Goal: Task Accomplishment & Management: Manage account settings

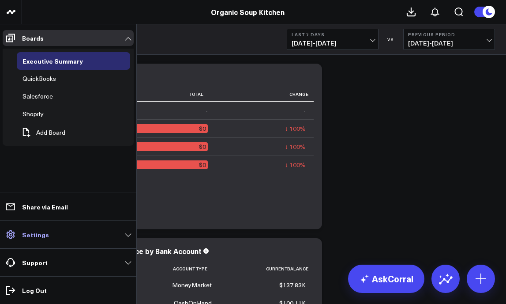
click at [21, 238] on link "Settings" at bounding box center [68, 234] width 131 height 16
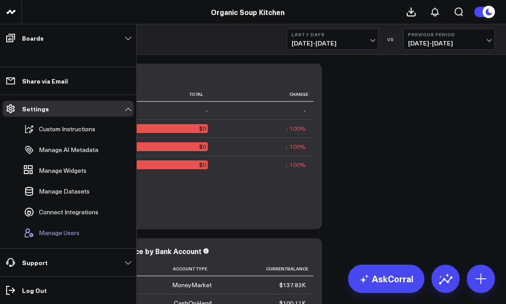
click at [48, 233] on span "Manage Users" at bounding box center [59, 232] width 41 height 7
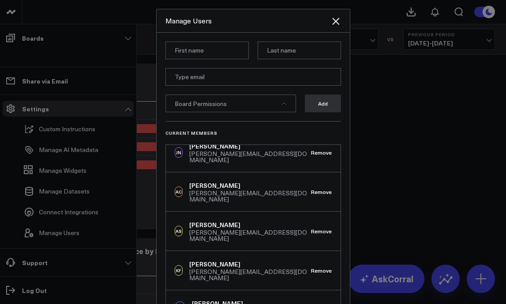
scroll to position [14, 0]
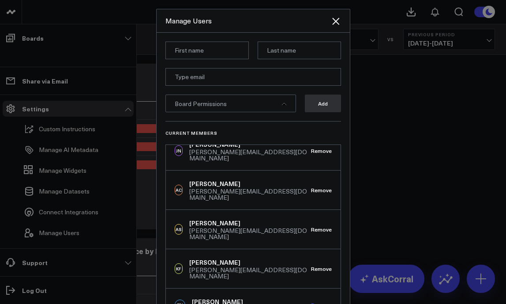
click at [313, 301] on button "Remove" at bounding box center [321, 304] width 21 height 6
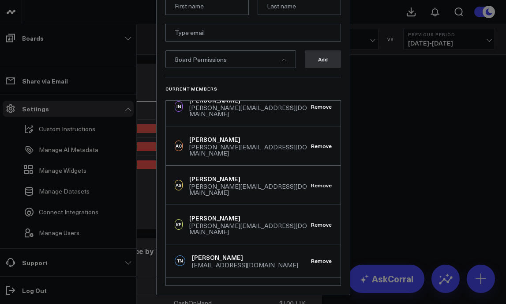
scroll to position [60, 0]
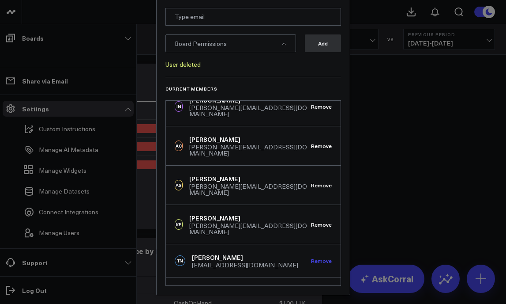
click at [313, 257] on button "Remove" at bounding box center [321, 260] width 21 height 6
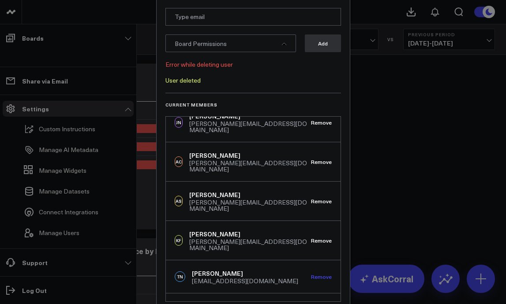
click at [314, 273] on button "Remove" at bounding box center [321, 276] width 21 height 6
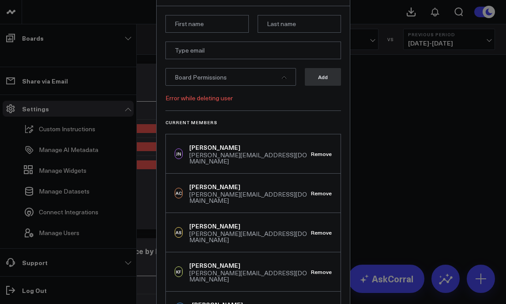
scroll to position [0, 0]
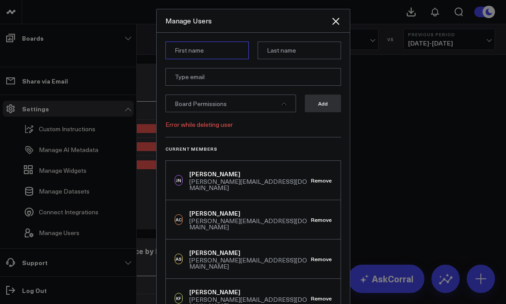
click at [223, 52] on input at bounding box center [207, 50] width 83 height 18
type input "[PERSON_NAME]"
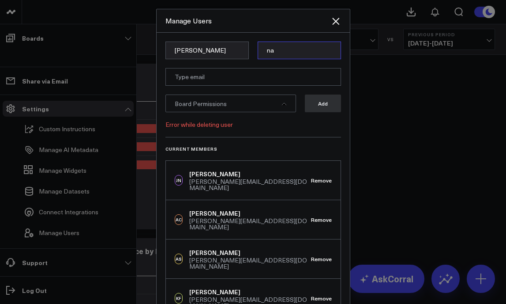
type input "n"
type input "[PERSON_NAME]"
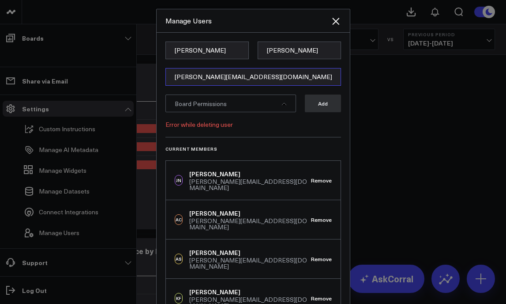
type input "[PERSON_NAME][EMAIL_ADDRESS][DOMAIN_NAME]"
click at [251, 103] on div "Board Permissions" at bounding box center [231, 103] width 131 height 18
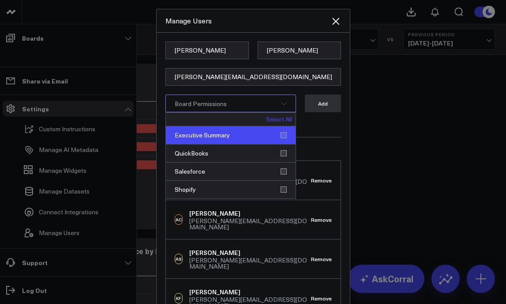
click at [282, 134] on div "Executive Summary" at bounding box center [231, 135] width 130 height 18
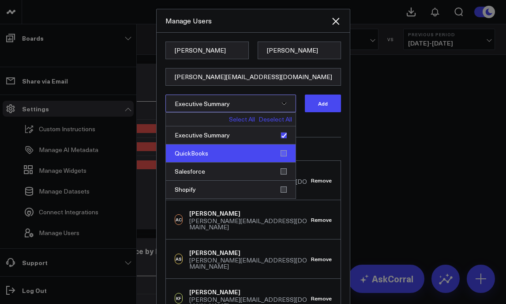
click at [278, 154] on div "QuickBooks" at bounding box center [231, 153] width 130 height 18
click at [283, 154] on div "QuickBooks" at bounding box center [231, 153] width 130 height 18
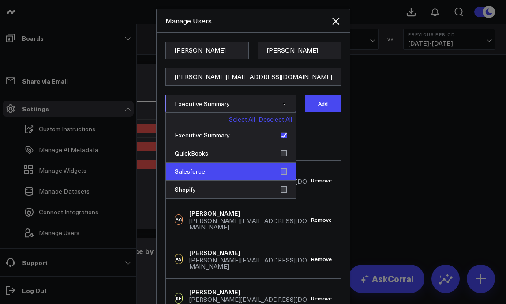
click at [283, 169] on div "Salesforce" at bounding box center [231, 171] width 130 height 18
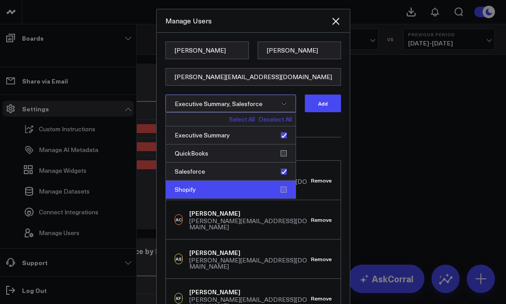
click at [282, 189] on div "Shopify" at bounding box center [231, 190] width 130 height 18
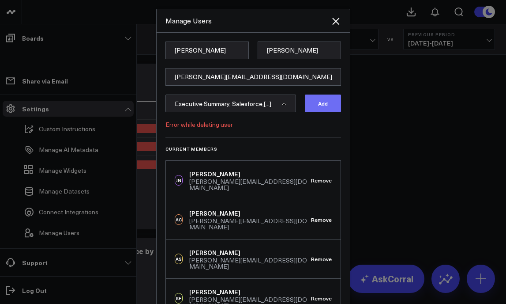
click at [332, 103] on button "Add" at bounding box center [323, 103] width 36 height 18
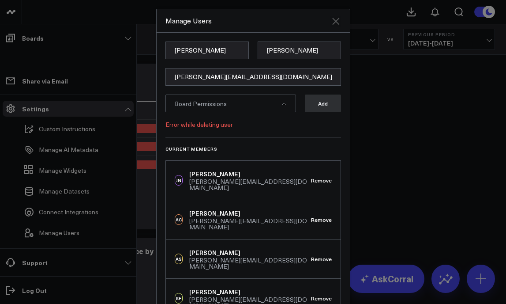
click at [333, 19] on icon "Close" at bounding box center [336, 21] width 11 height 11
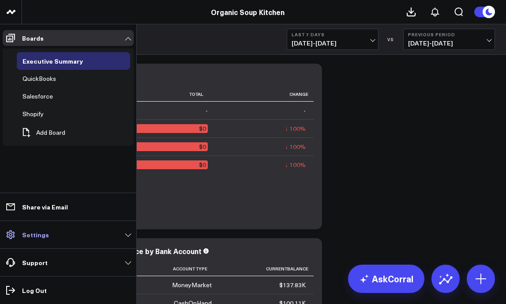
click at [11, 235] on icon at bounding box center [10, 234] width 8 height 9
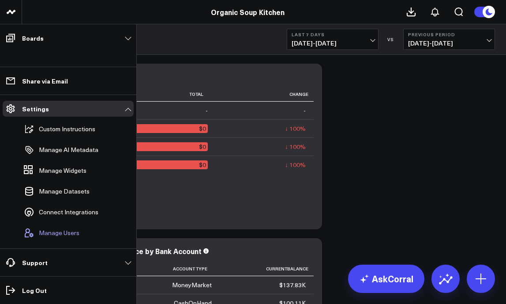
click at [54, 230] on span "Manage Users" at bounding box center [59, 232] width 41 height 7
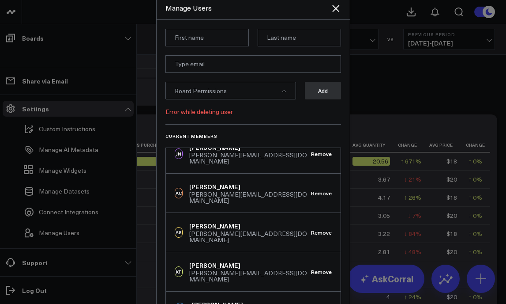
scroll to position [60, 0]
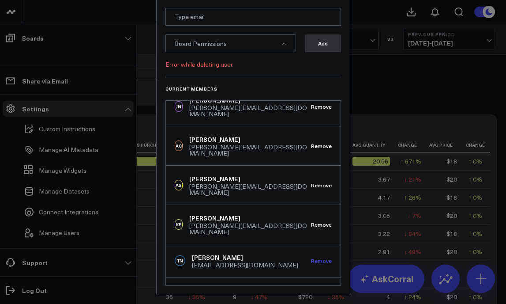
click at [322, 257] on button "Remove" at bounding box center [321, 260] width 21 height 6
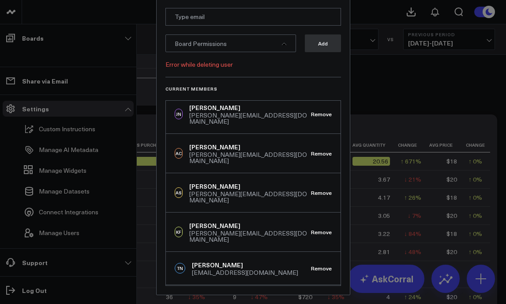
scroll to position [0, 0]
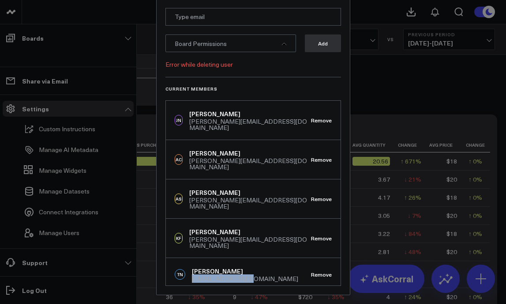
drag, startPoint x: 252, startPoint y: 253, endPoint x: 188, endPoint y: 256, distance: 64.1
click at [188, 258] on div "TN [PERSON_NAME] [EMAIL_ADDRESS][DOMAIN_NAME] Remove" at bounding box center [253, 274] width 175 height 33
copy div "[EMAIL_ADDRESS][DOMAIN_NAME]"
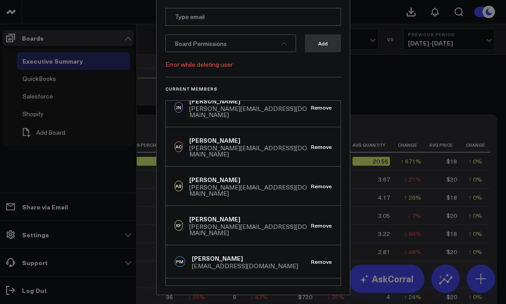
scroll to position [14, 0]
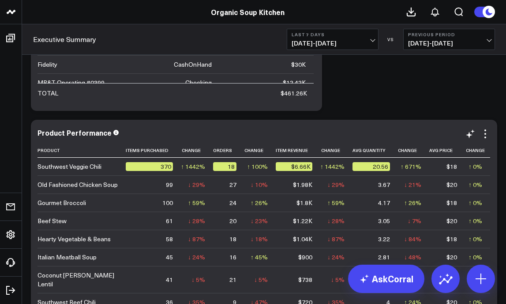
scroll to position [298, 0]
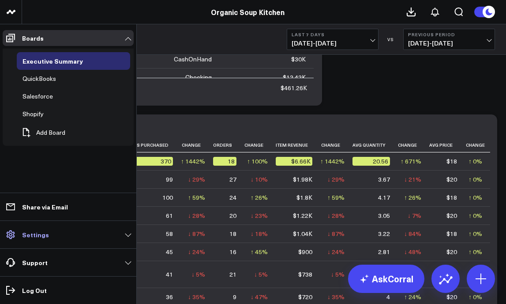
click at [19, 234] on link "Settings" at bounding box center [68, 234] width 131 height 16
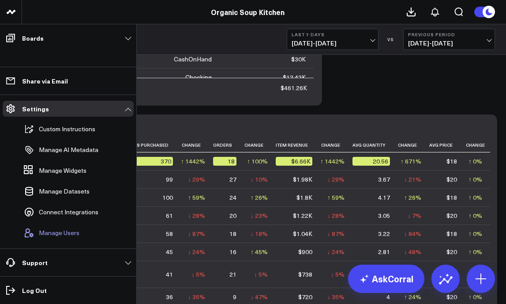
click at [63, 231] on span "Manage Users" at bounding box center [59, 232] width 41 height 7
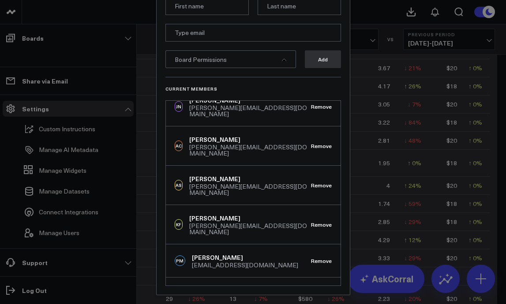
scroll to position [560, 0]
